Goal: Feedback & Contribution: Contribute content

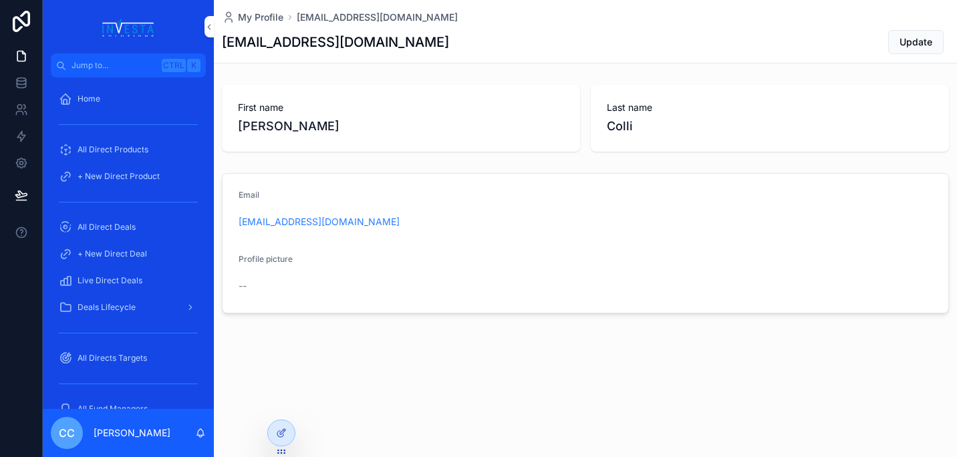
click at [121, 277] on span "Live Direct Deals" at bounding box center [110, 280] width 65 height 11
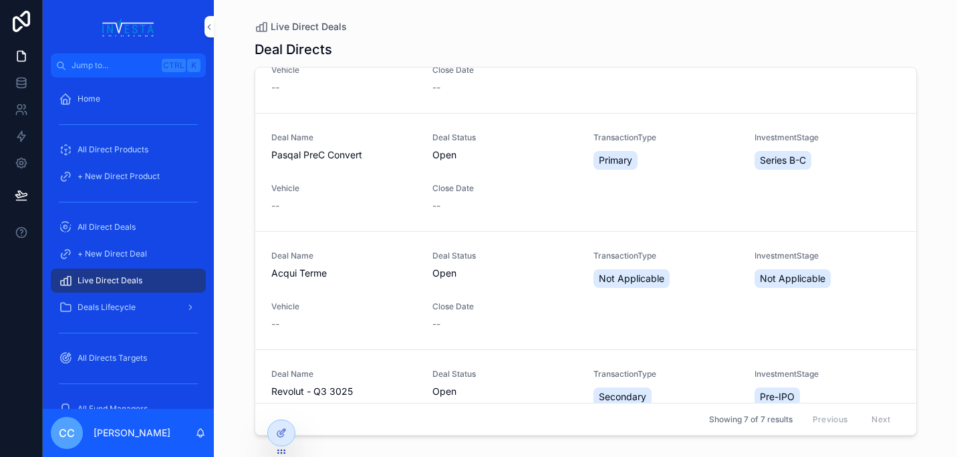
scroll to position [495, 0]
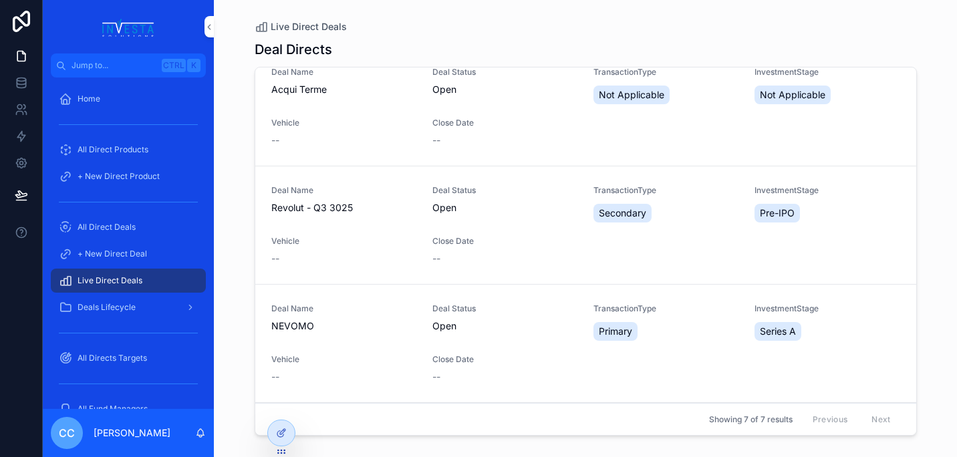
click at [349, 237] on span "Vehicle" at bounding box center [343, 241] width 145 height 11
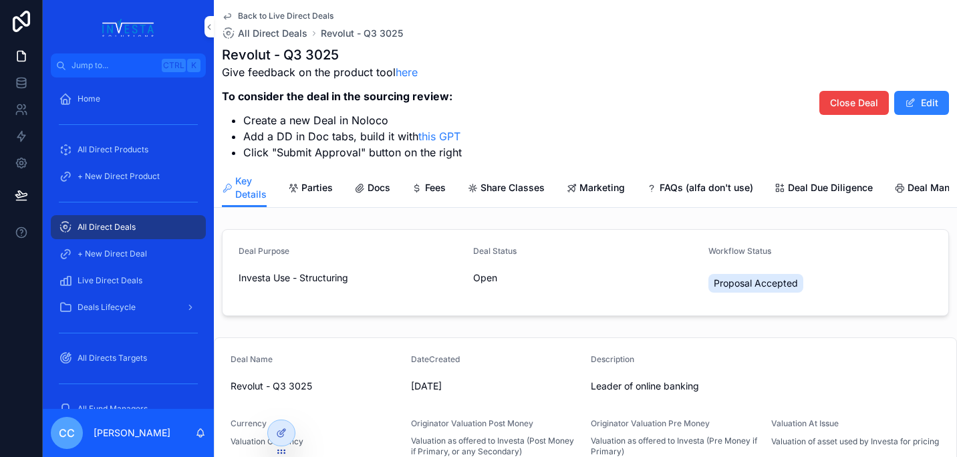
click at [581, 192] on span "Marketing" at bounding box center [601, 187] width 45 height 13
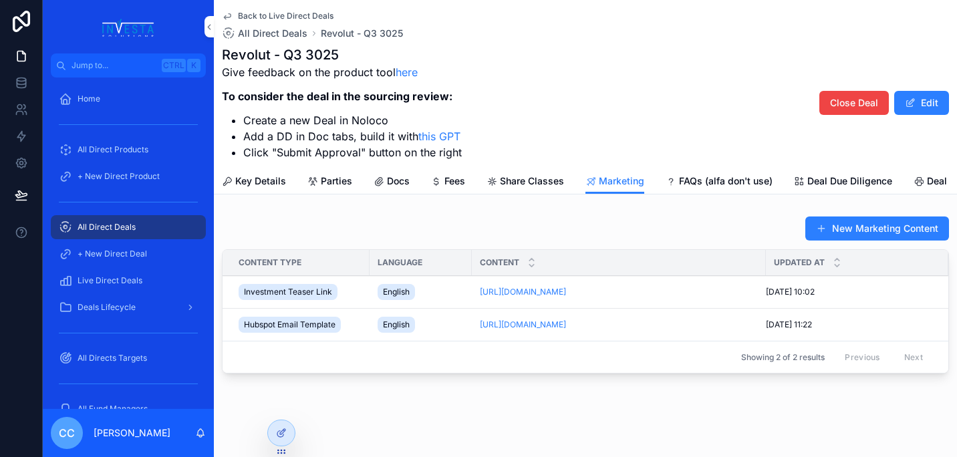
click at [828, 233] on button "New Marketing Content" at bounding box center [877, 229] width 144 height 24
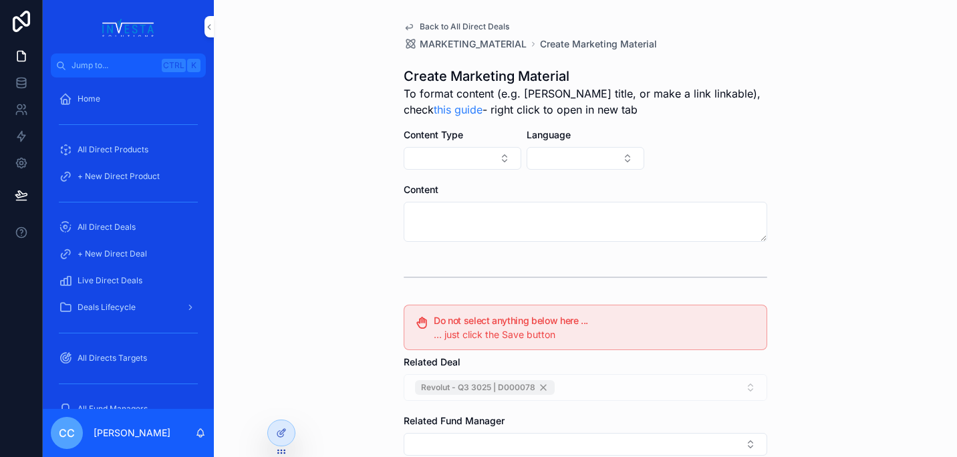
click at [484, 156] on button "Select Button" at bounding box center [463, 158] width 118 height 23
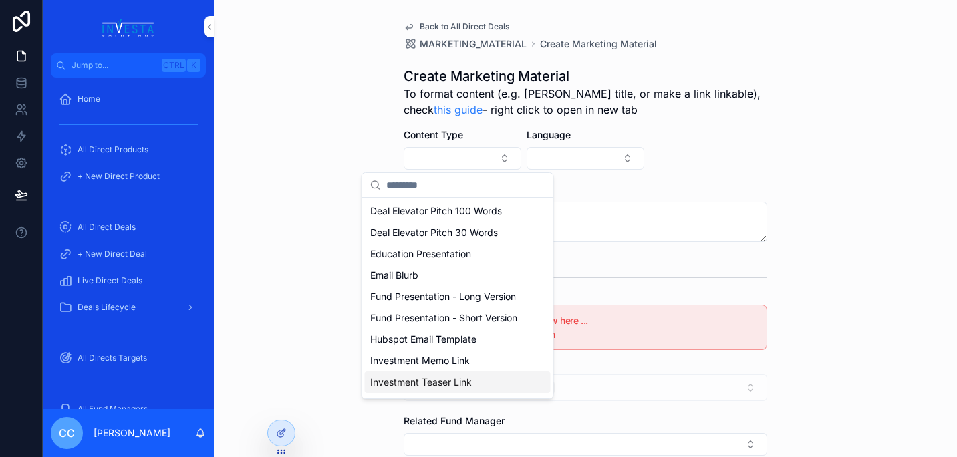
click at [489, 390] on div "Investment Teaser Link" at bounding box center [458, 382] width 186 height 21
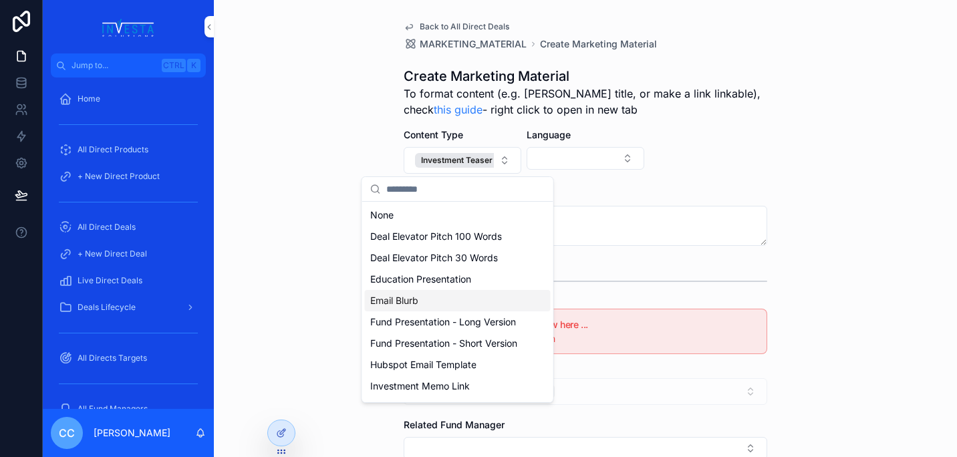
click at [584, 164] on button "Select Button" at bounding box center [586, 158] width 118 height 23
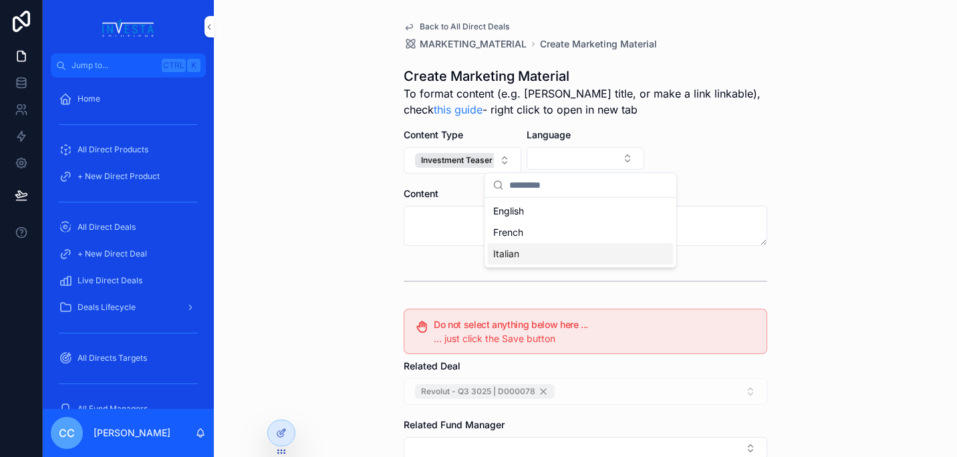
click at [526, 261] on div "Italian" at bounding box center [581, 253] width 186 height 21
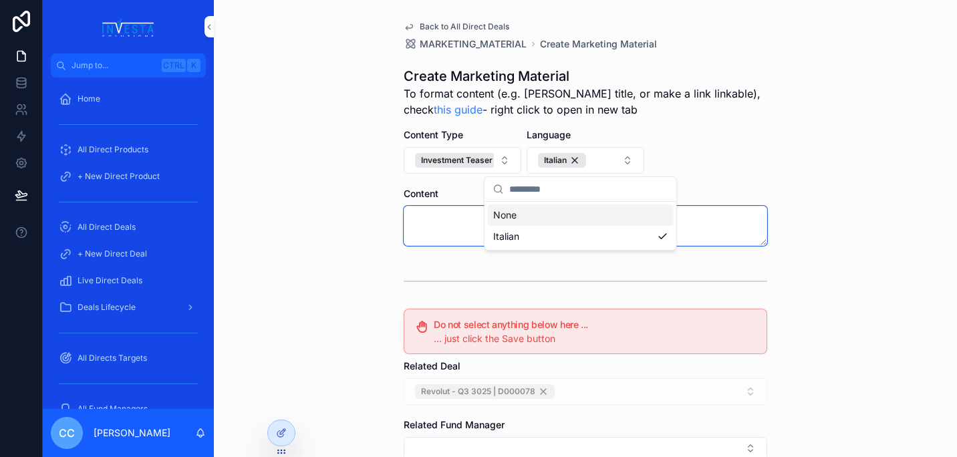
click at [425, 235] on textarea "scrollable content" at bounding box center [586, 226] width 364 height 40
paste textarea "**********"
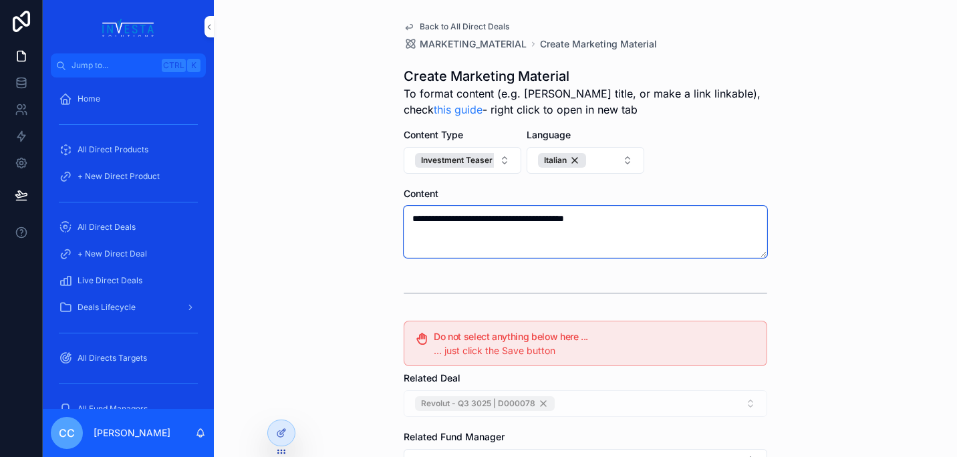
type textarea "**********"
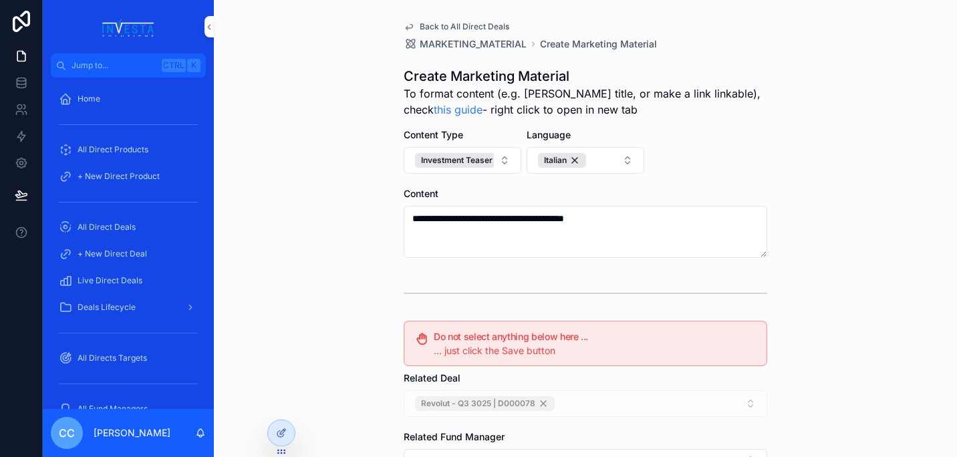
scroll to position [245, 0]
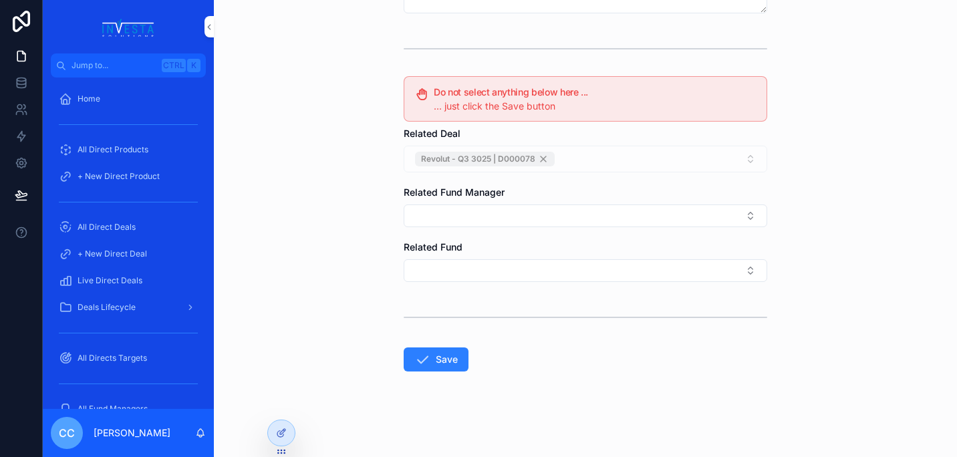
click at [424, 362] on icon "scrollable content" at bounding box center [422, 359] width 16 height 16
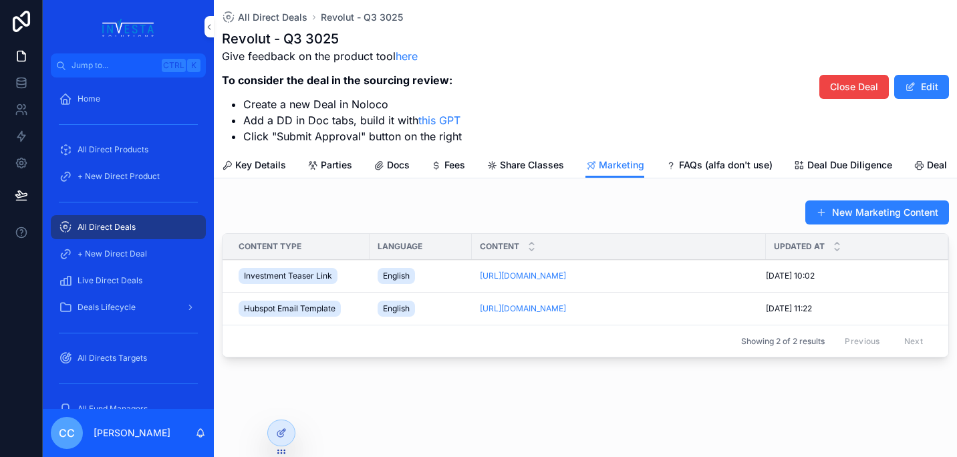
scroll to position [49, 0]
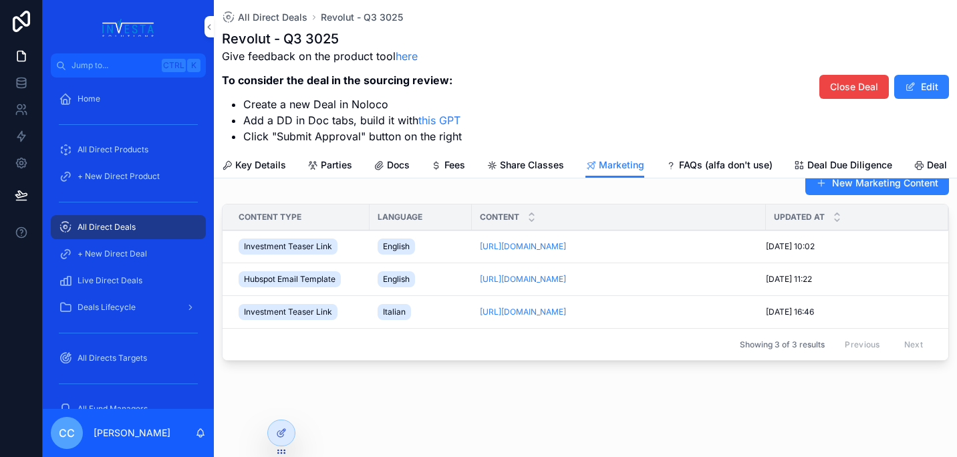
click at [543, 331] on div "Showing 3 of 3 results Previous Next" at bounding box center [586, 344] width 726 height 32
click at [547, 169] on span "Share Classes" at bounding box center [532, 164] width 64 height 13
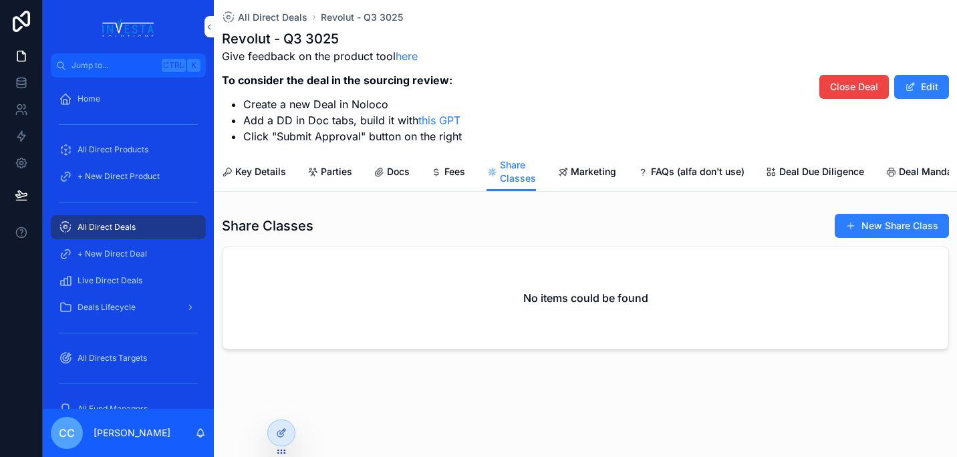
click at [603, 165] on span "Marketing" at bounding box center [593, 171] width 45 height 13
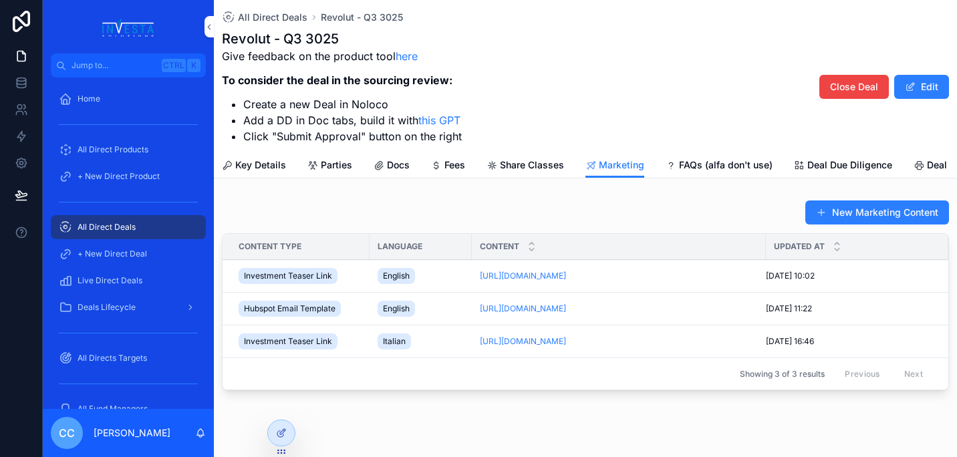
click at [883, 219] on button "New Marketing Content" at bounding box center [877, 212] width 144 height 24
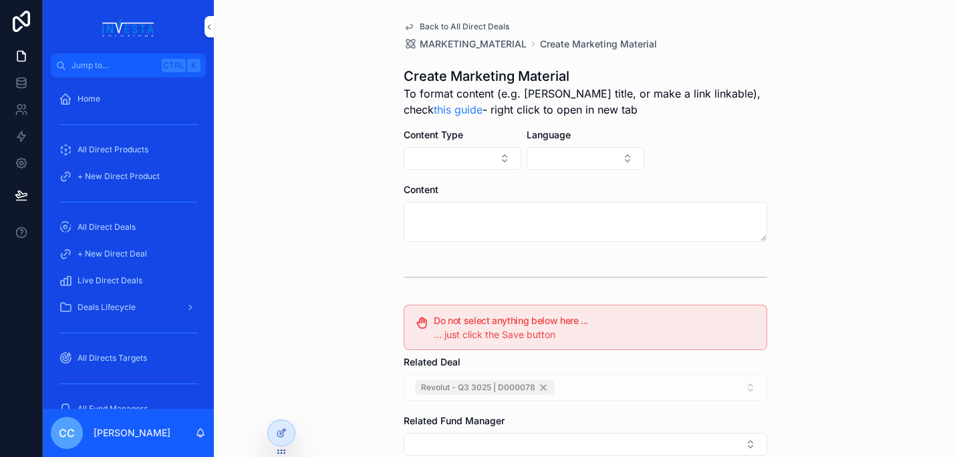
click at [490, 152] on button "Select Button" at bounding box center [463, 158] width 118 height 23
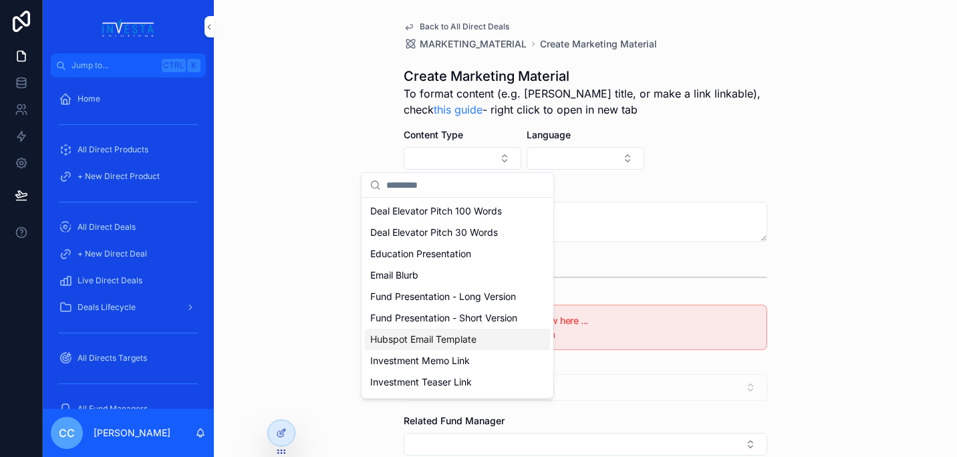
click at [466, 346] on span "Hubspot Email Template" at bounding box center [423, 339] width 106 height 13
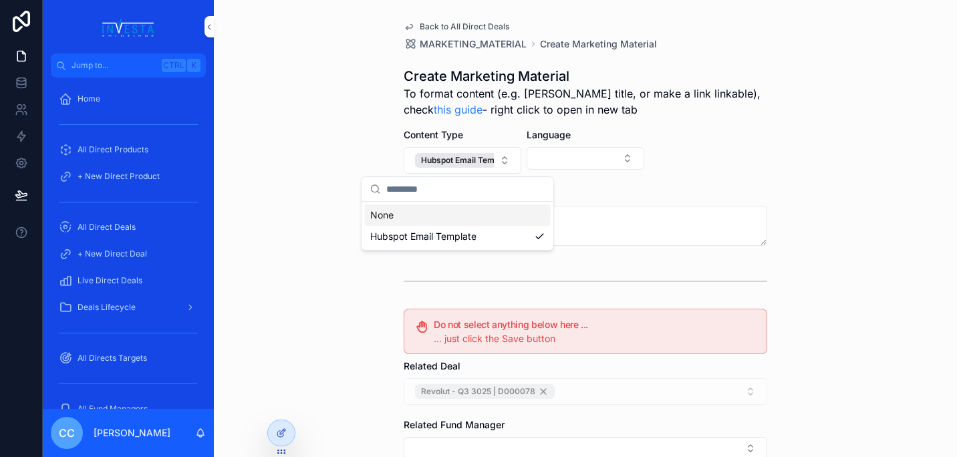
click at [563, 160] on button "Select Button" at bounding box center [586, 158] width 118 height 23
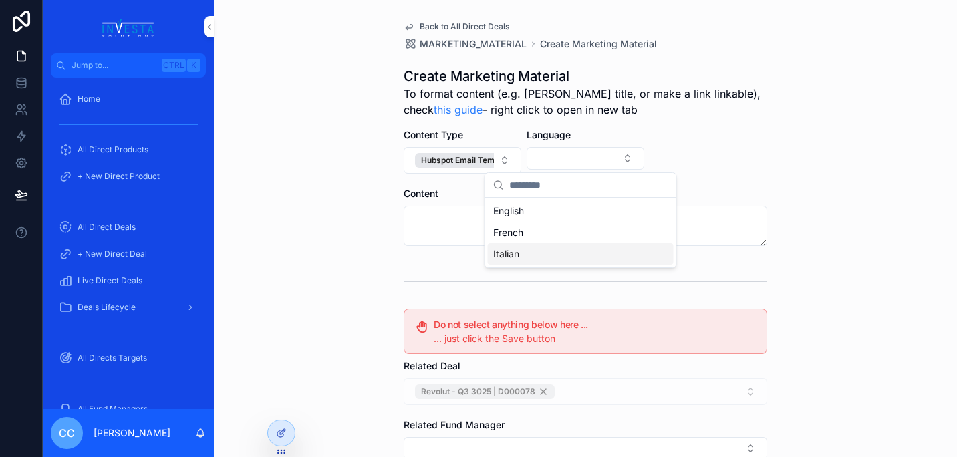
click at [527, 255] on div "Italian" at bounding box center [581, 253] width 186 height 21
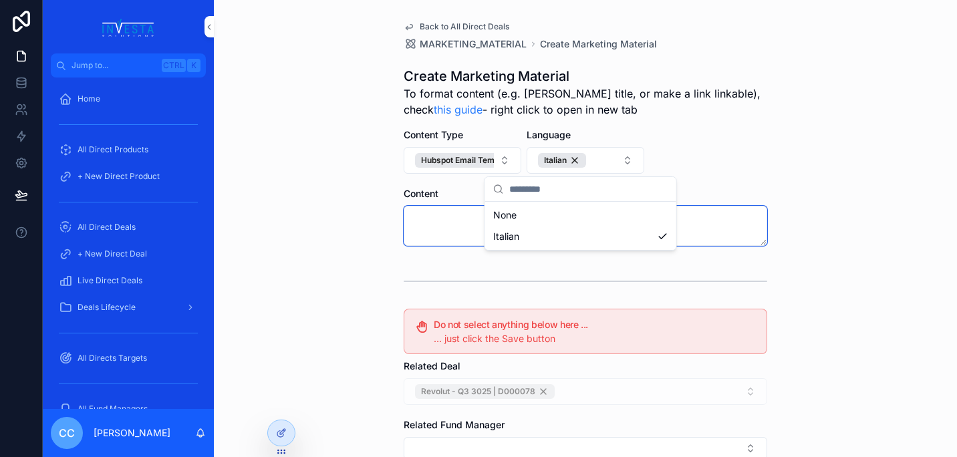
click at [432, 225] on textarea "scrollable content" at bounding box center [586, 226] width 364 height 40
type textarea "**********"
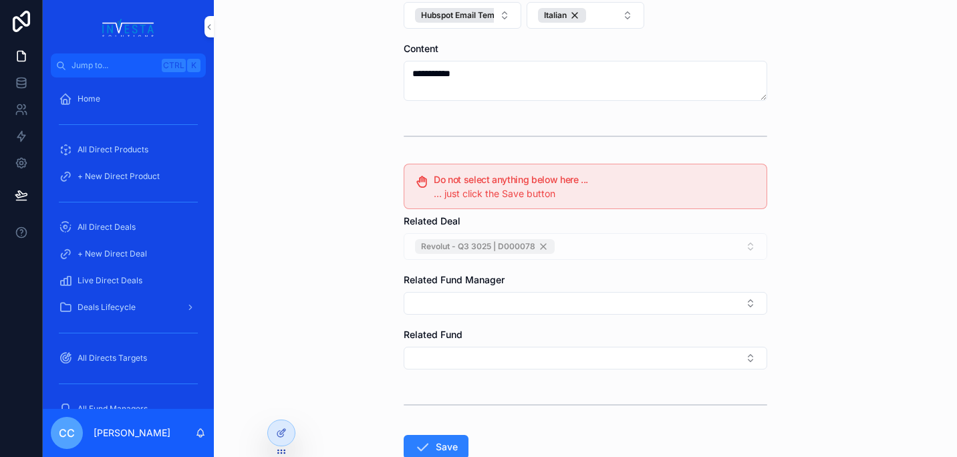
scroll to position [233, 0]
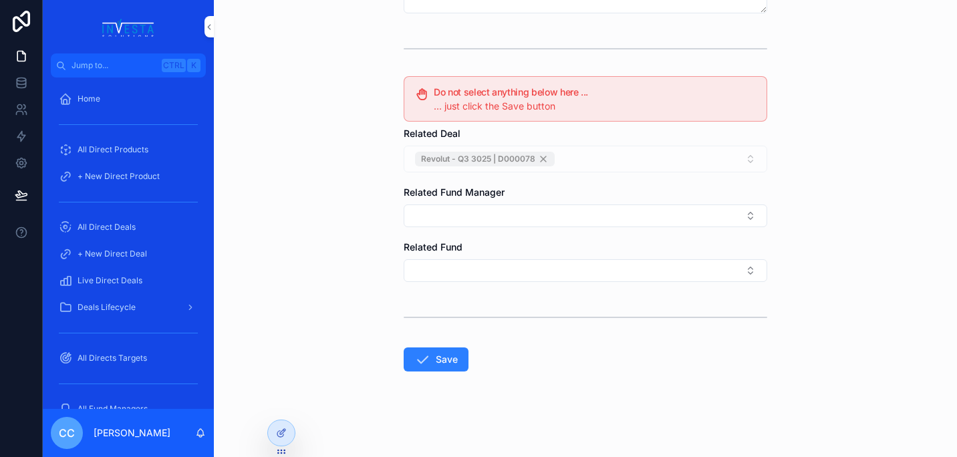
click at [429, 360] on button "Save" at bounding box center [436, 359] width 65 height 24
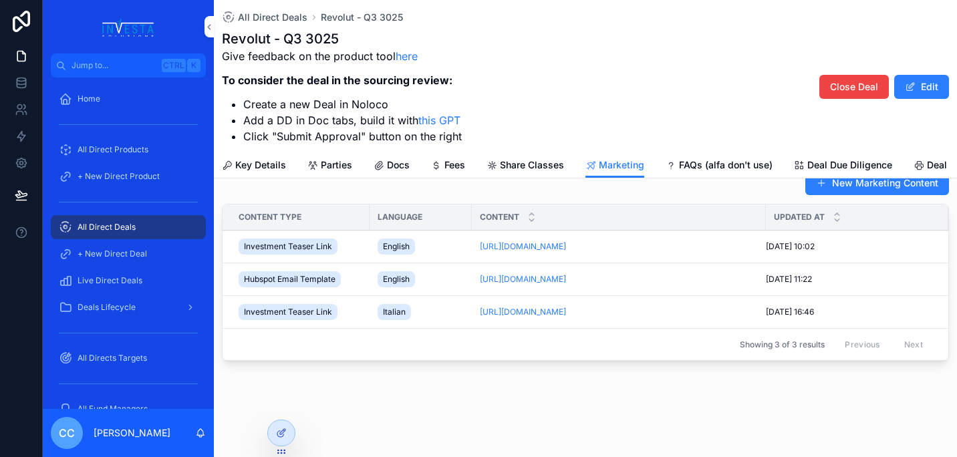
scroll to position [82, 0]
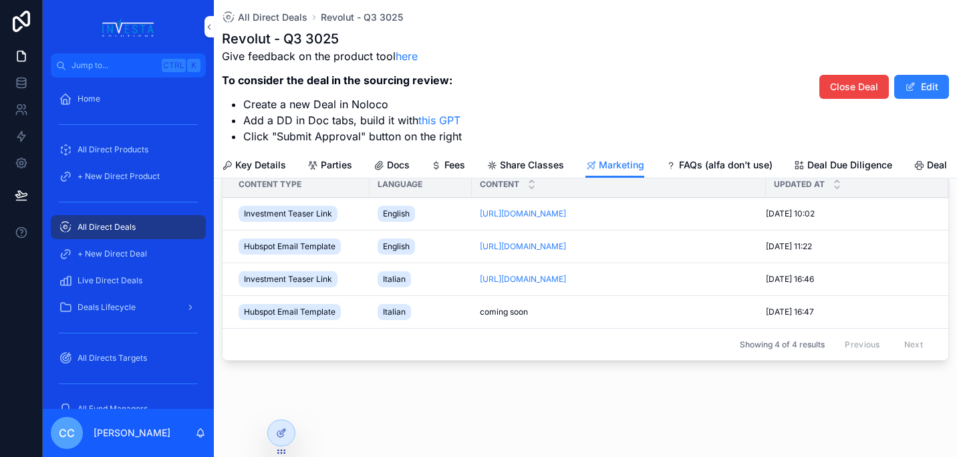
click at [0, 0] on icon "scrollable content" at bounding box center [0, 0] width 0 height 0
click at [905, 88] on span "scrollable content" at bounding box center [910, 87] width 11 height 11
click at [631, 307] on div "coming soon coming soon" at bounding box center [619, 312] width 278 height 11
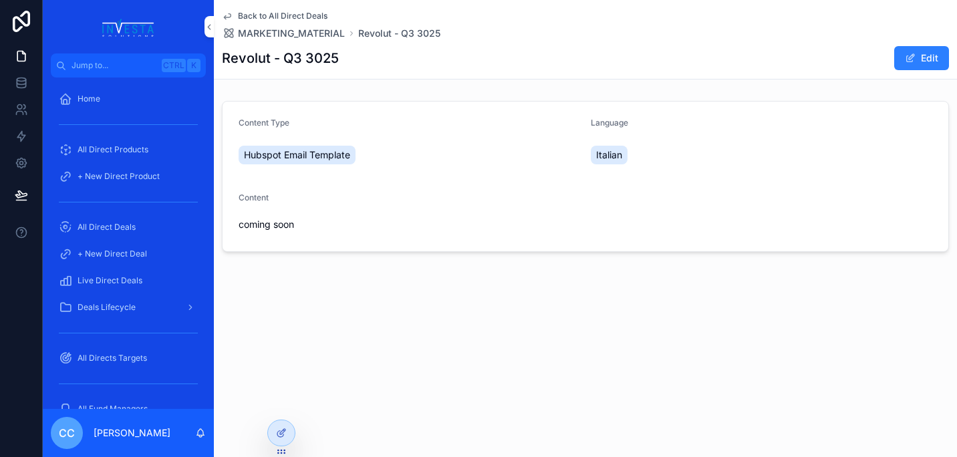
click at [928, 51] on button "Edit" at bounding box center [921, 58] width 55 height 24
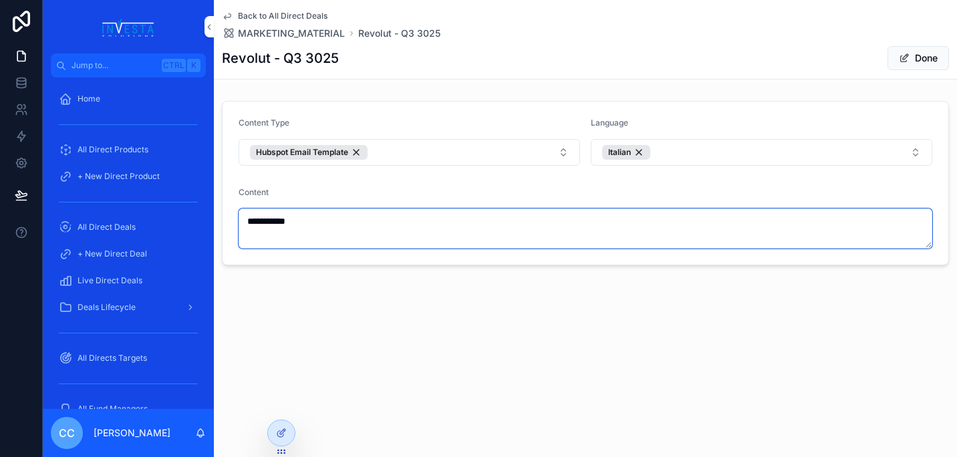
drag, startPoint x: 331, startPoint y: 217, endPoint x: 187, endPoint y: 224, distance: 144.5
click at [187, 224] on div "**********" at bounding box center [500, 228] width 914 height 457
paste textarea "**********"
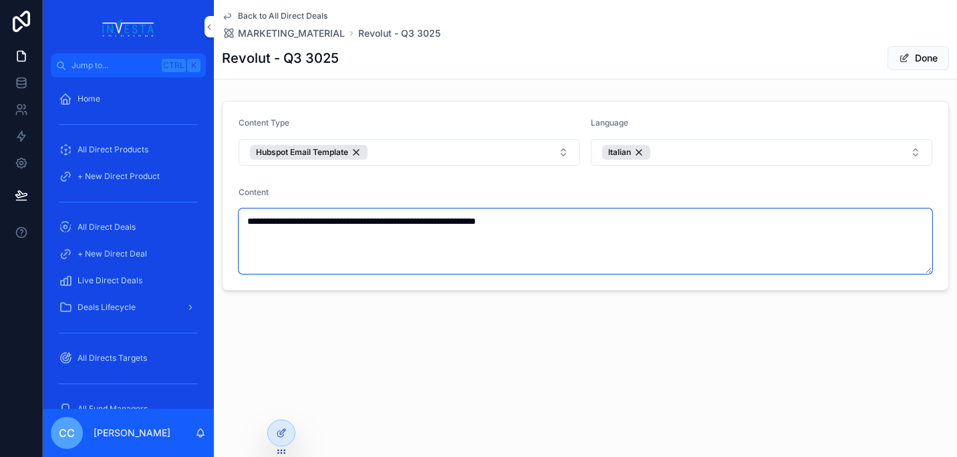
type textarea "**********"
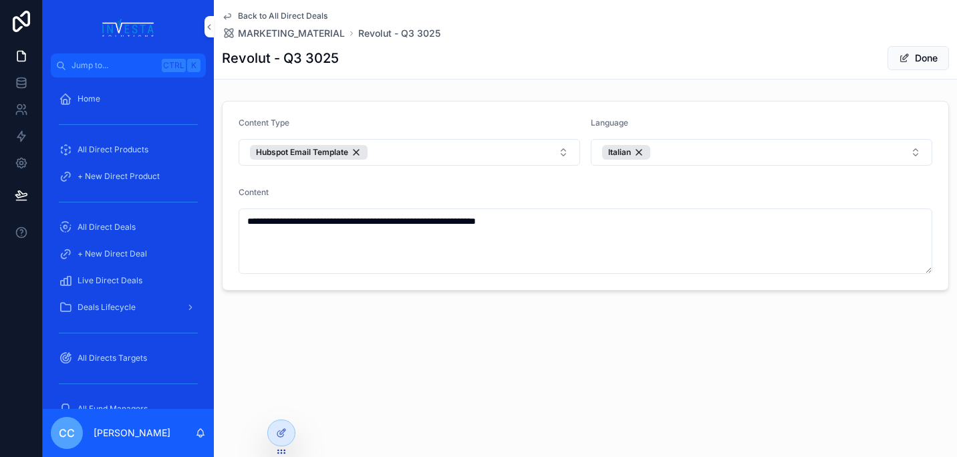
click at [461, 438] on div "**********" at bounding box center [478, 228] width 957 height 457
click at [915, 57] on button "Done" at bounding box center [917, 58] width 61 height 24
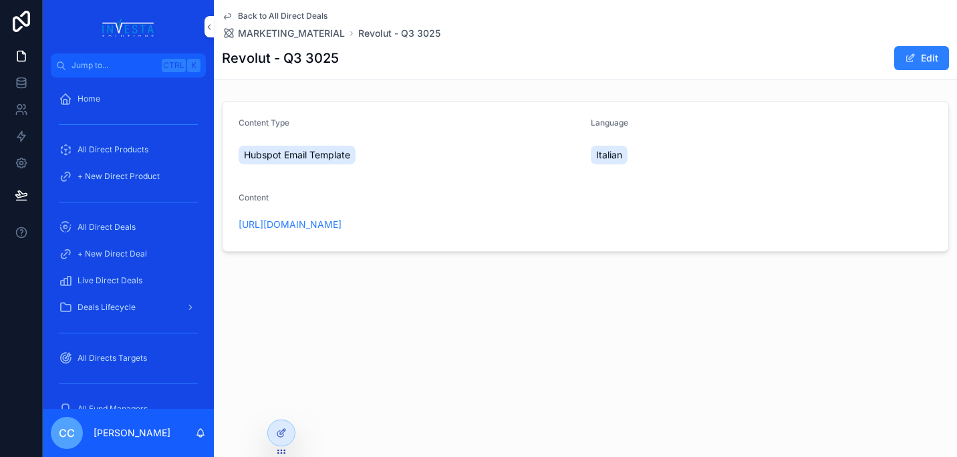
click at [111, 222] on span "All Direct Deals" at bounding box center [107, 227] width 58 height 11
